Goal: Task Accomplishment & Management: Use online tool/utility

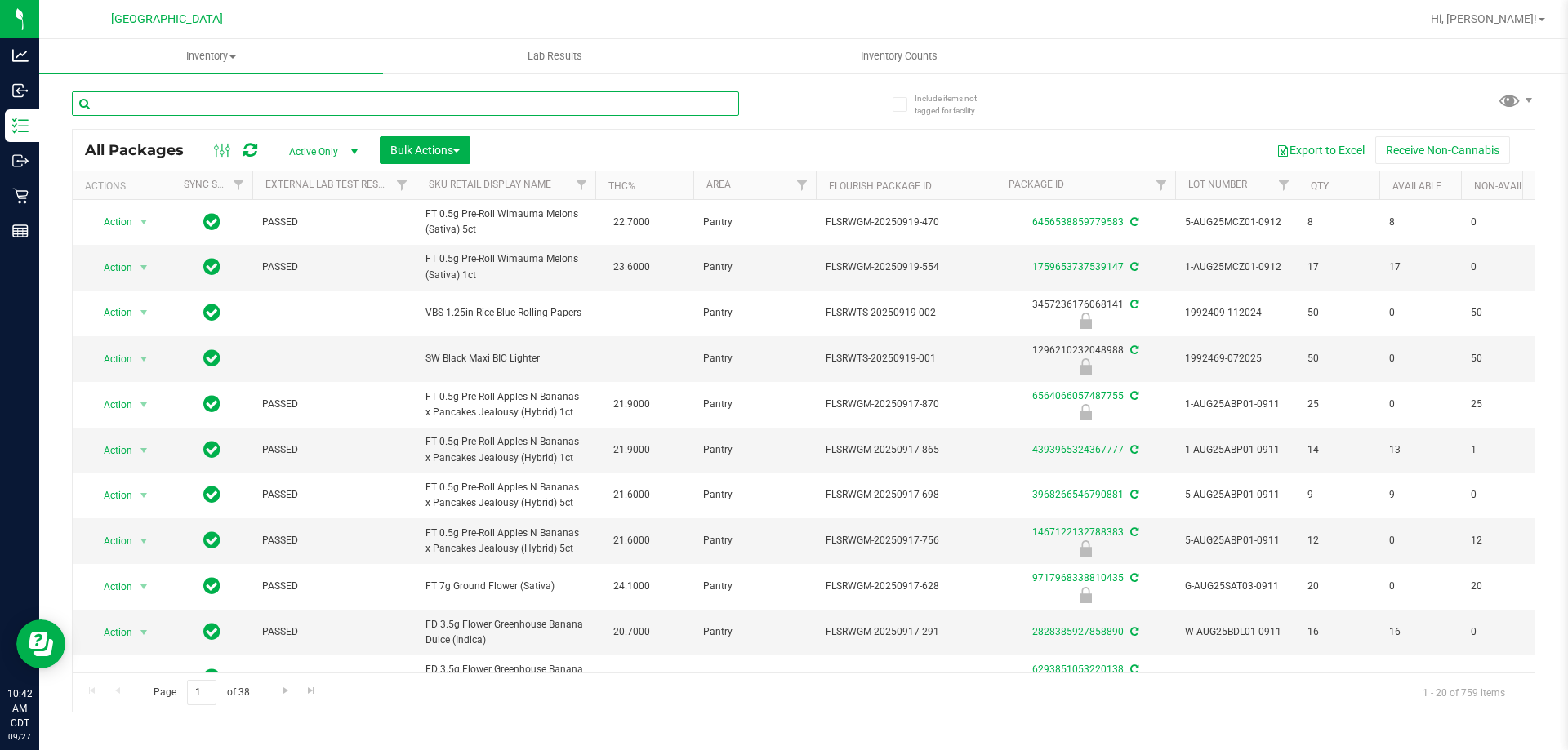
click at [514, 98] on input "text" at bounding box center [405, 103] width 667 height 24
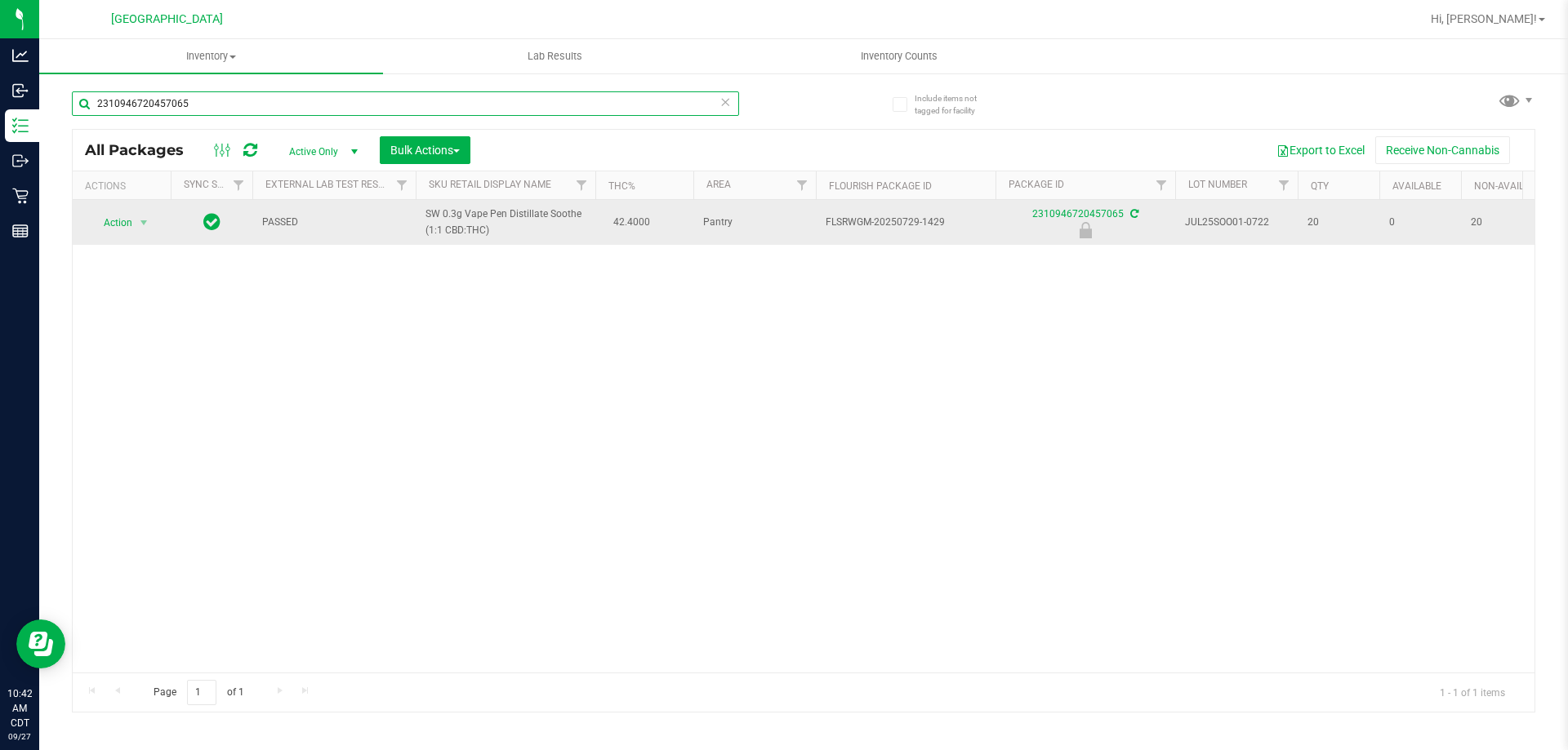
type input "2310946720457065"
click at [130, 230] on span "Action" at bounding box center [110, 223] width 44 height 23
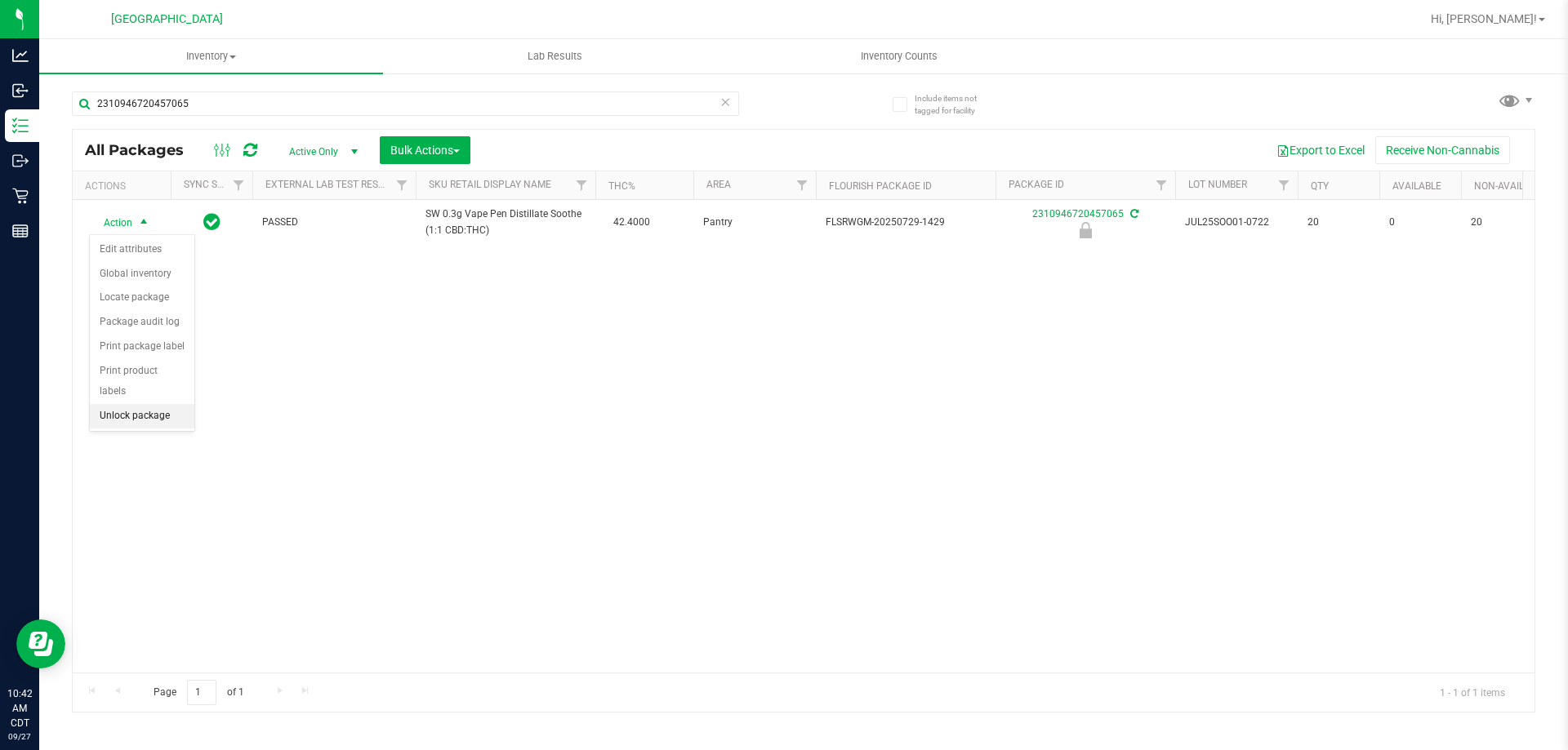
click at [132, 405] on li "Unlock package" at bounding box center [141, 416] width 105 height 24
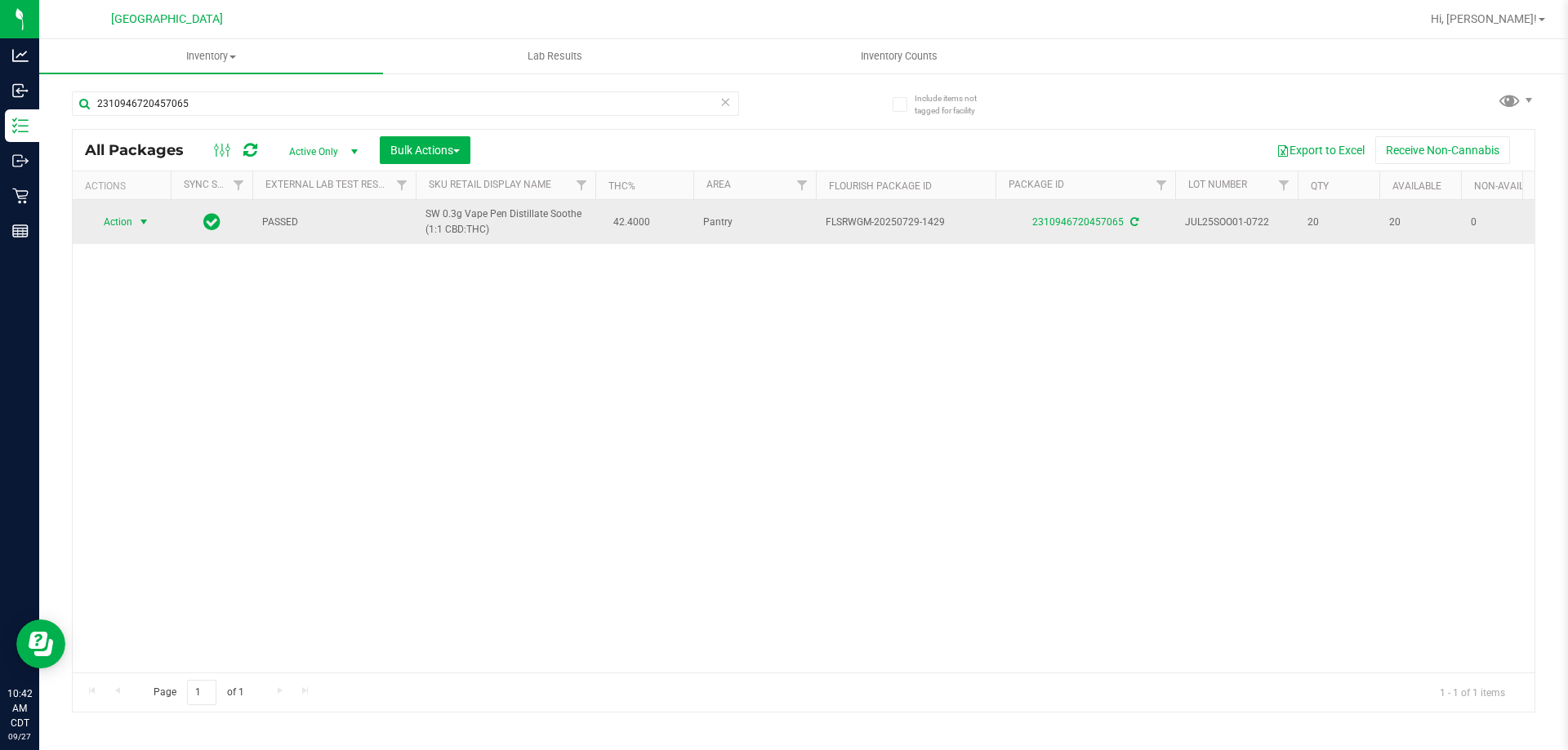
click at [117, 220] on span "Action" at bounding box center [110, 222] width 44 height 23
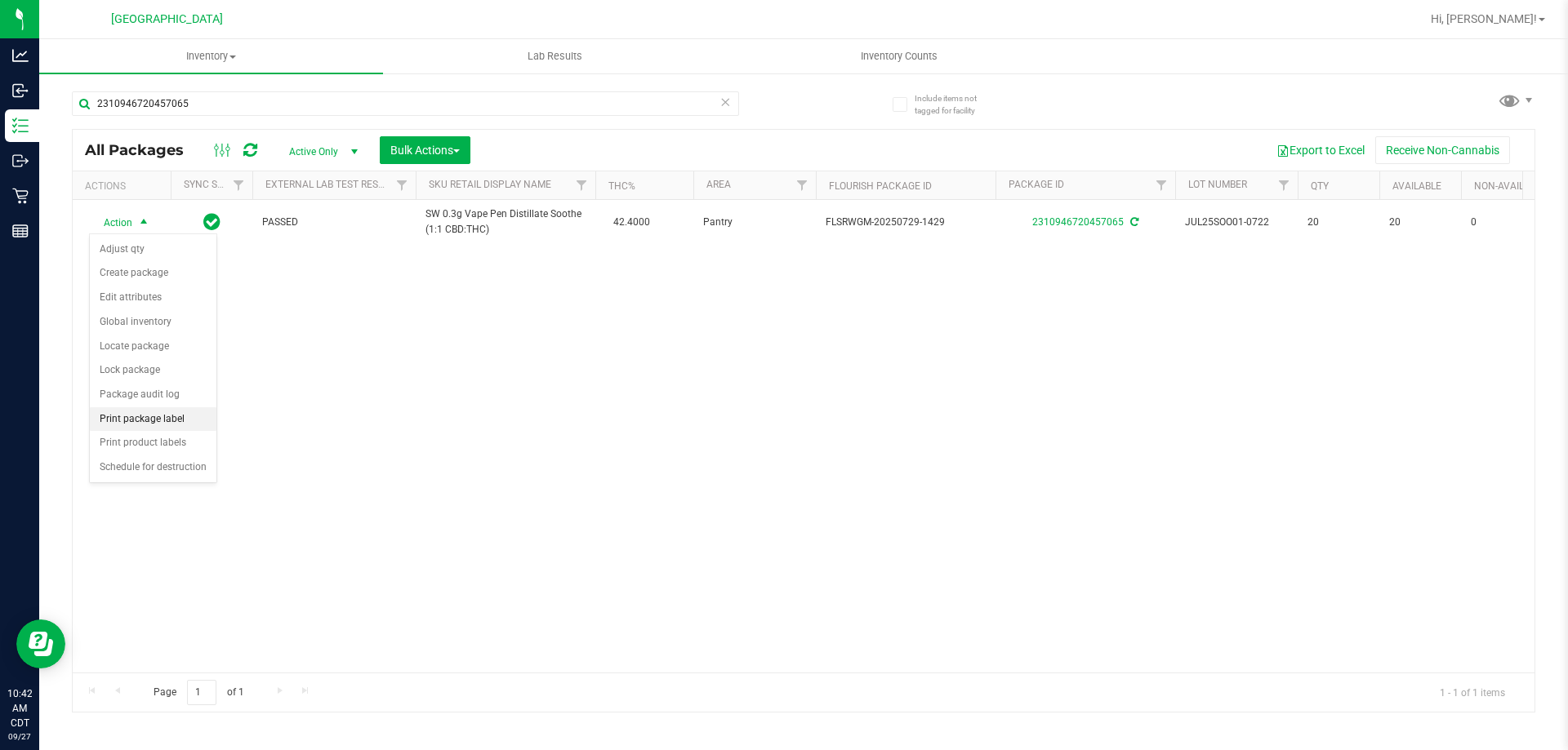
click at [164, 426] on li "Print package label" at bounding box center [152, 419] width 126 height 24
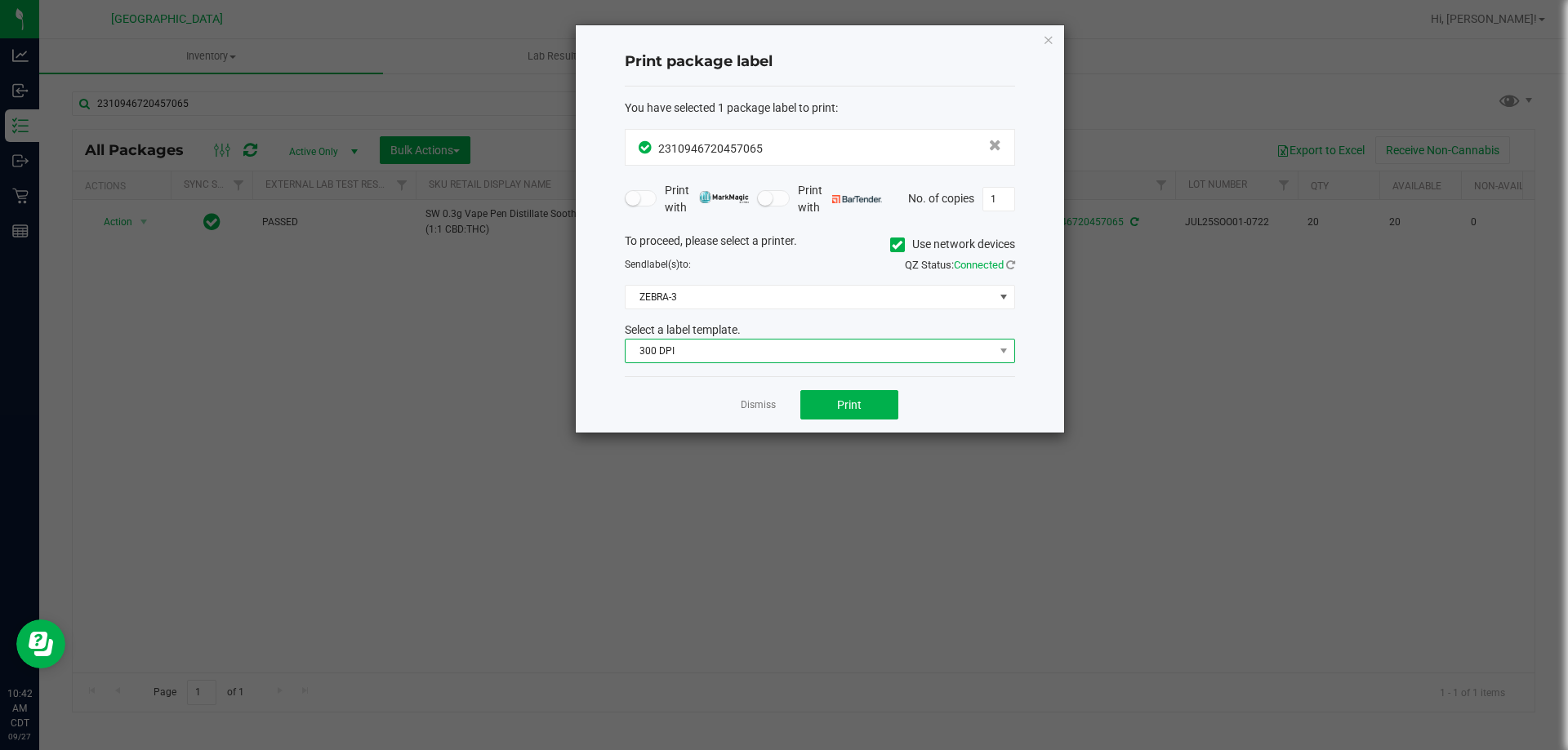
click at [856, 350] on span "300 DPI" at bounding box center [809, 352] width 368 height 23
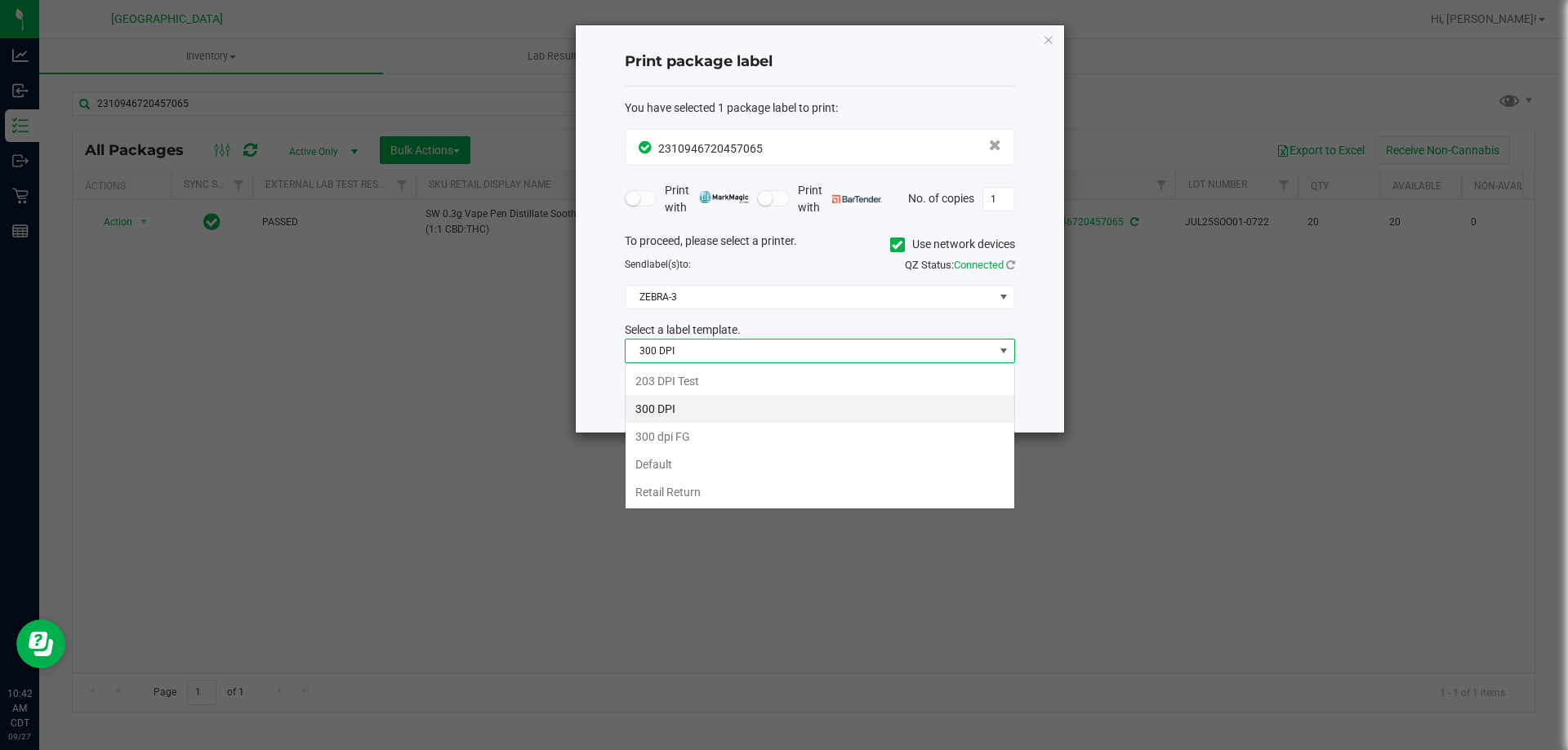
scroll to position [24, 390]
click at [831, 382] on li "203 DPI Test" at bounding box center [820, 381] width 388 height 28
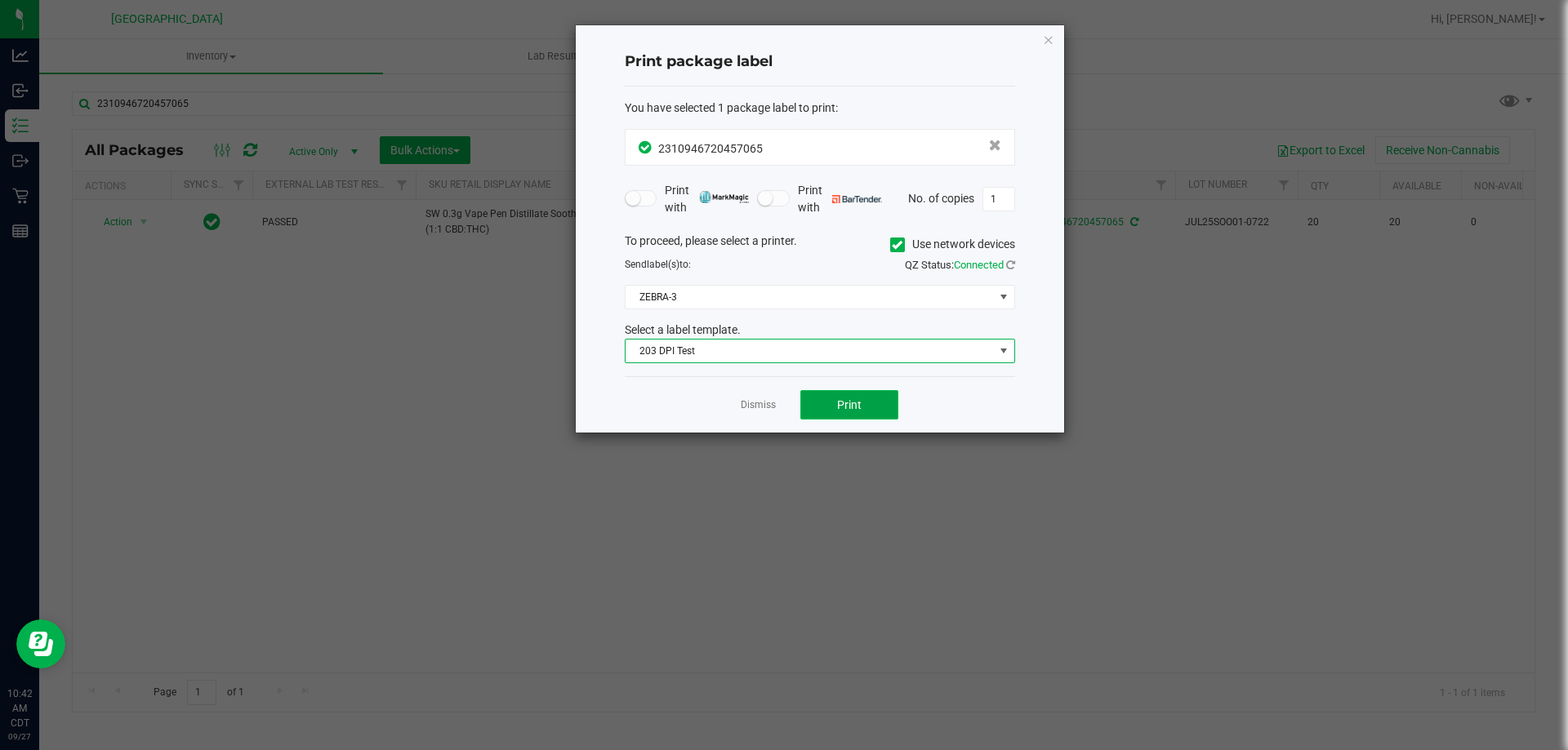
click at [849, 405] on span "Print" at bounding box center [848, 405] width 24 height 13
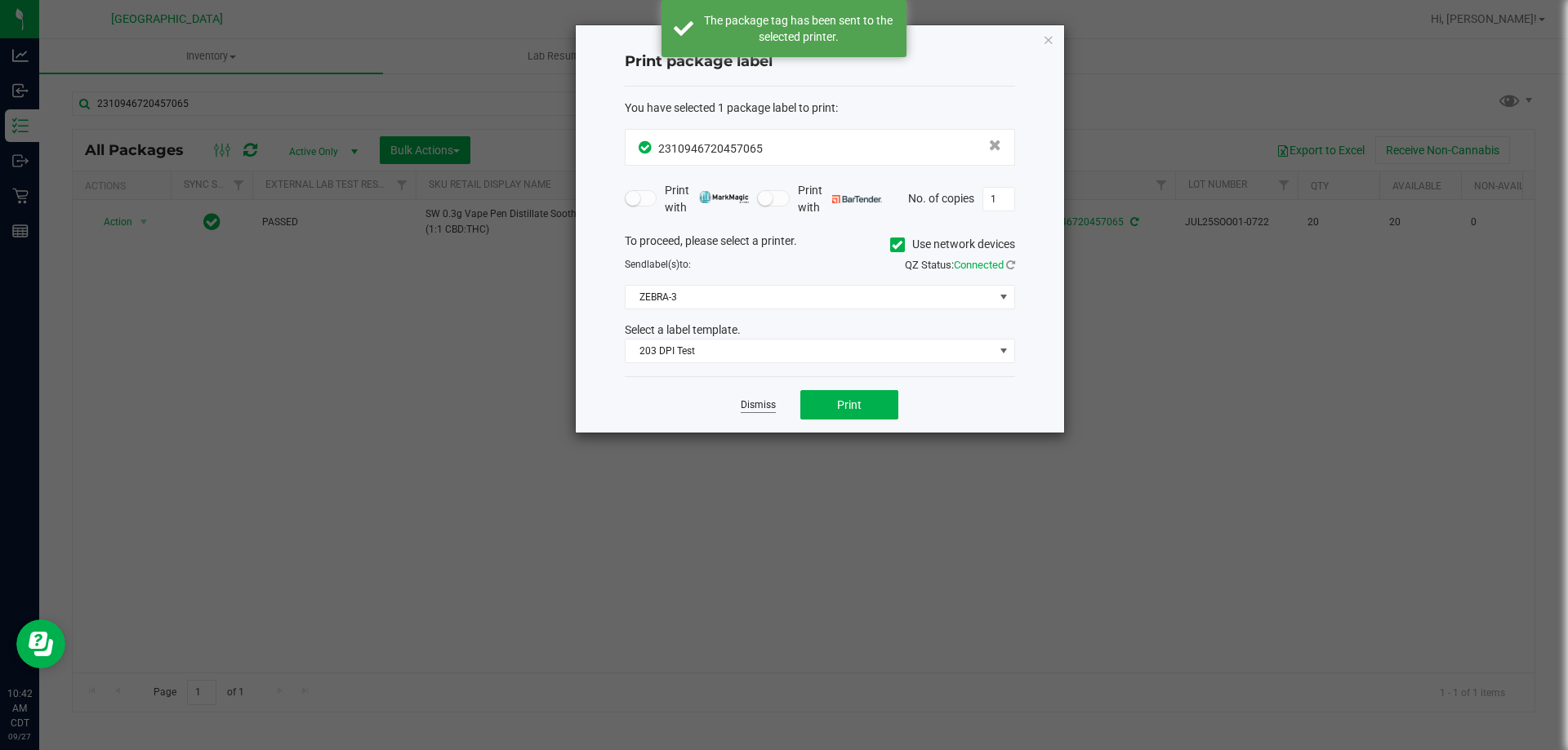
click at [763, 409] on link "Dismiss" at bounding box center [757, 405] width 35 height 14
